Goal: Information Seeking & Learning: Learn about a topic

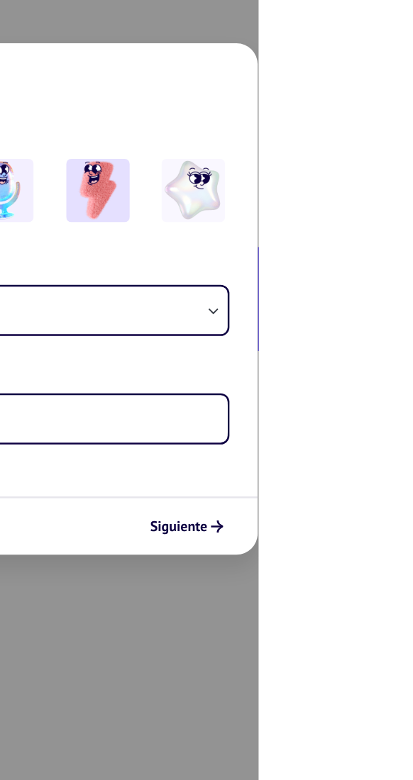
click at [391, 585] on div "Siguiente" at bounding box center [355, 573] width 72 height 24
click at [372, 578] on span "Siguiente" at bounding box center [349, 573] width 46 height 10
